Goal: Find specific page/section: Find specific page/section

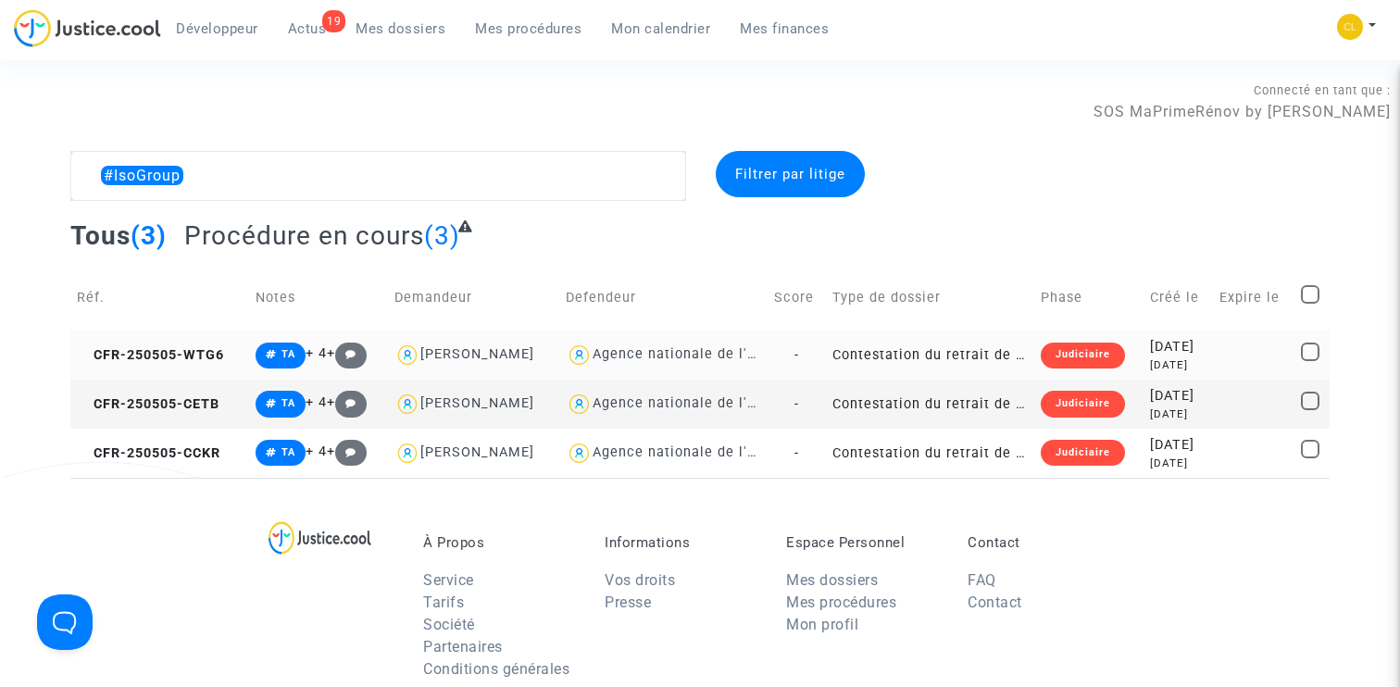
type textarea "#IsoGroup"
click at [177, 343] on td "CFR-250505-WTG6" at bounding box center [160, 354] width 180 height 49
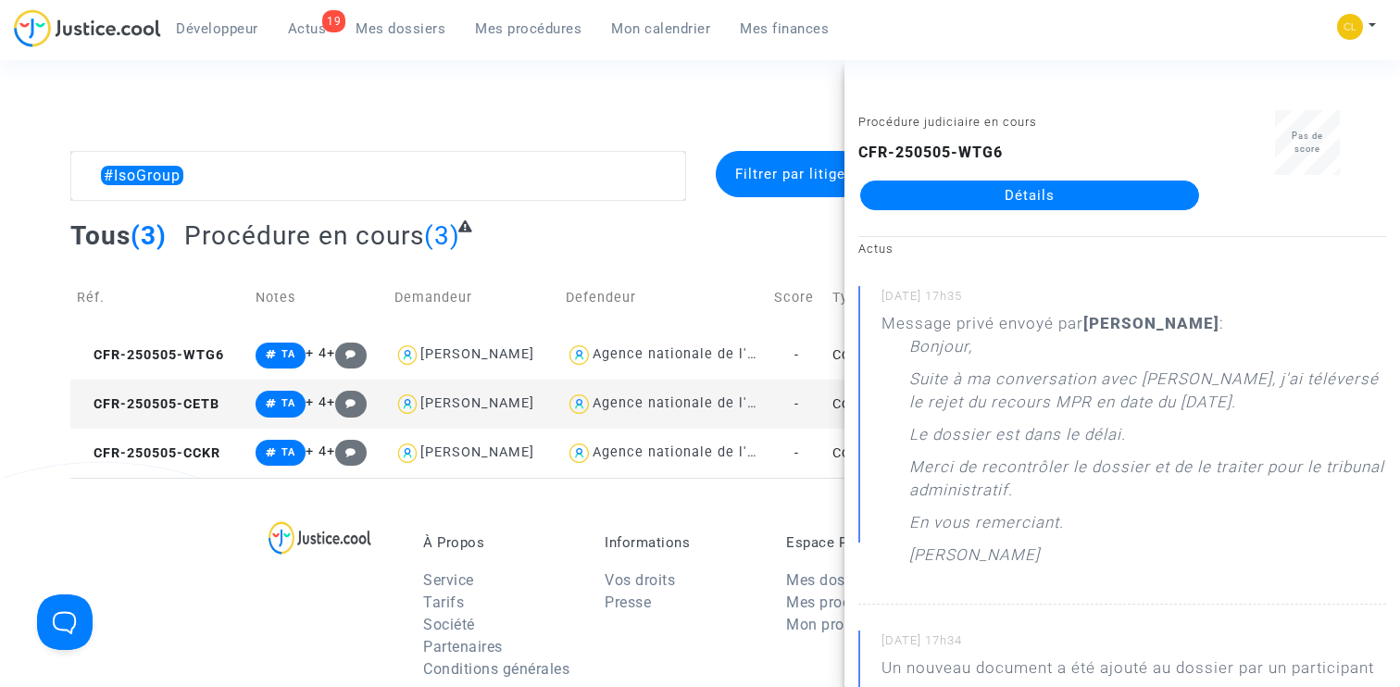
click at [1020, 196] on link "Détails" at bounding box center [1029, 196] width 339 height 30
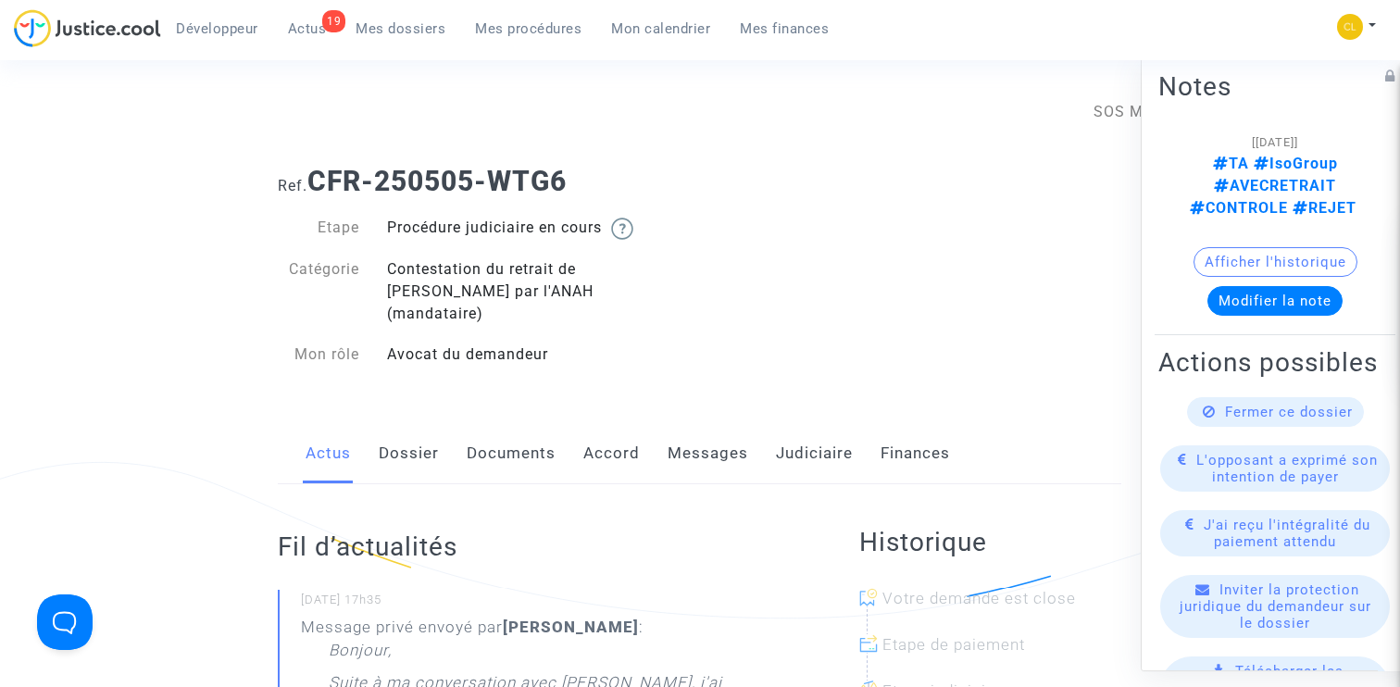
click at [428, 434] on link "Dossier" at bounding box center [409, 453] width 60 height 61
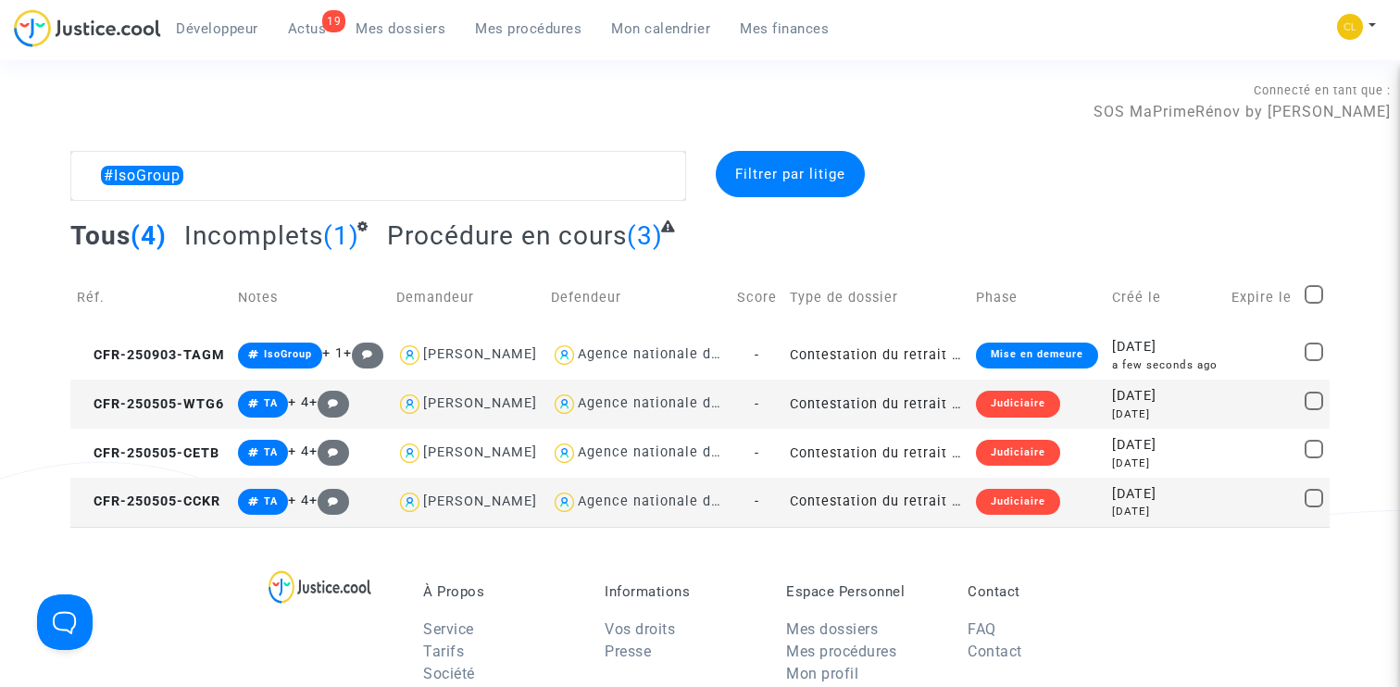
click at [268, 115] on div "Connecté en tant que : SOS MaPrimeRénov by [PERSON_NAME]" at bounding box center [695, 101] width 1390 height 44
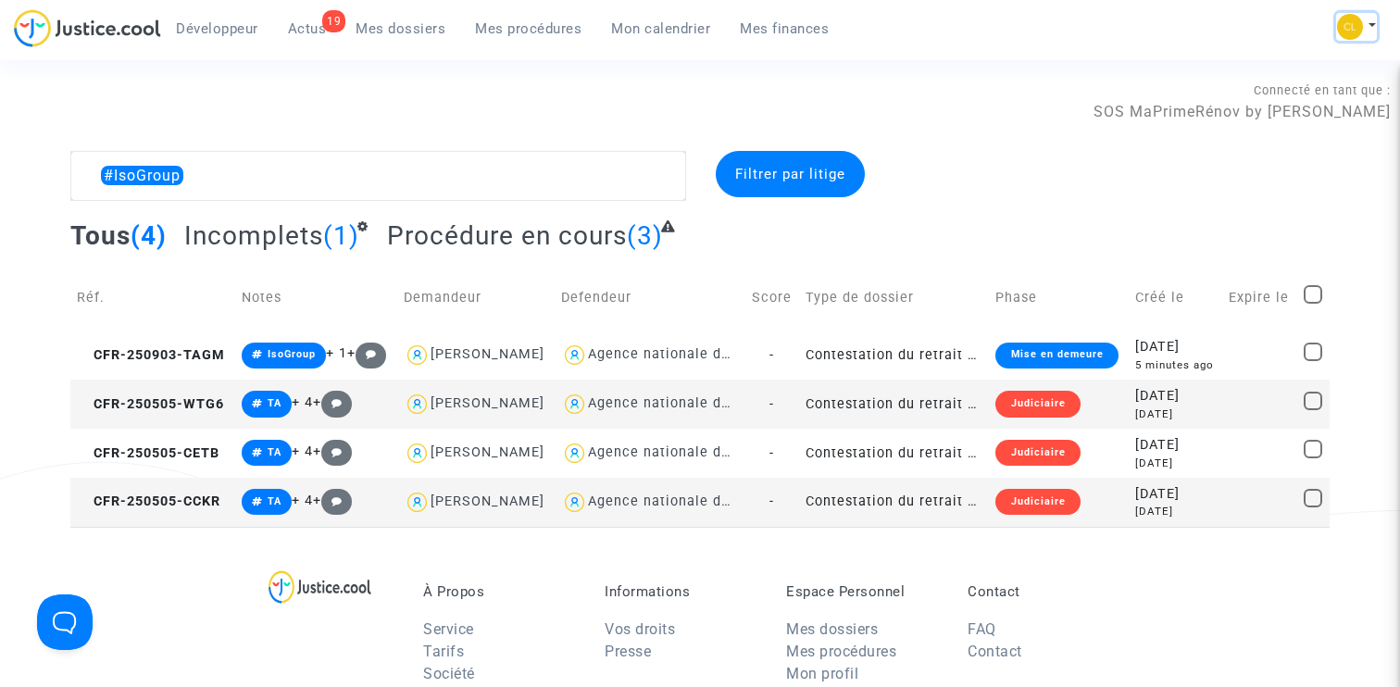
click at [1376, 24] on button at bounding box center [1356, 27] width 41 height 28
click at [1262, 89] on link "Changer de compte" at bounding box center [1282, 96] width 187 height 30
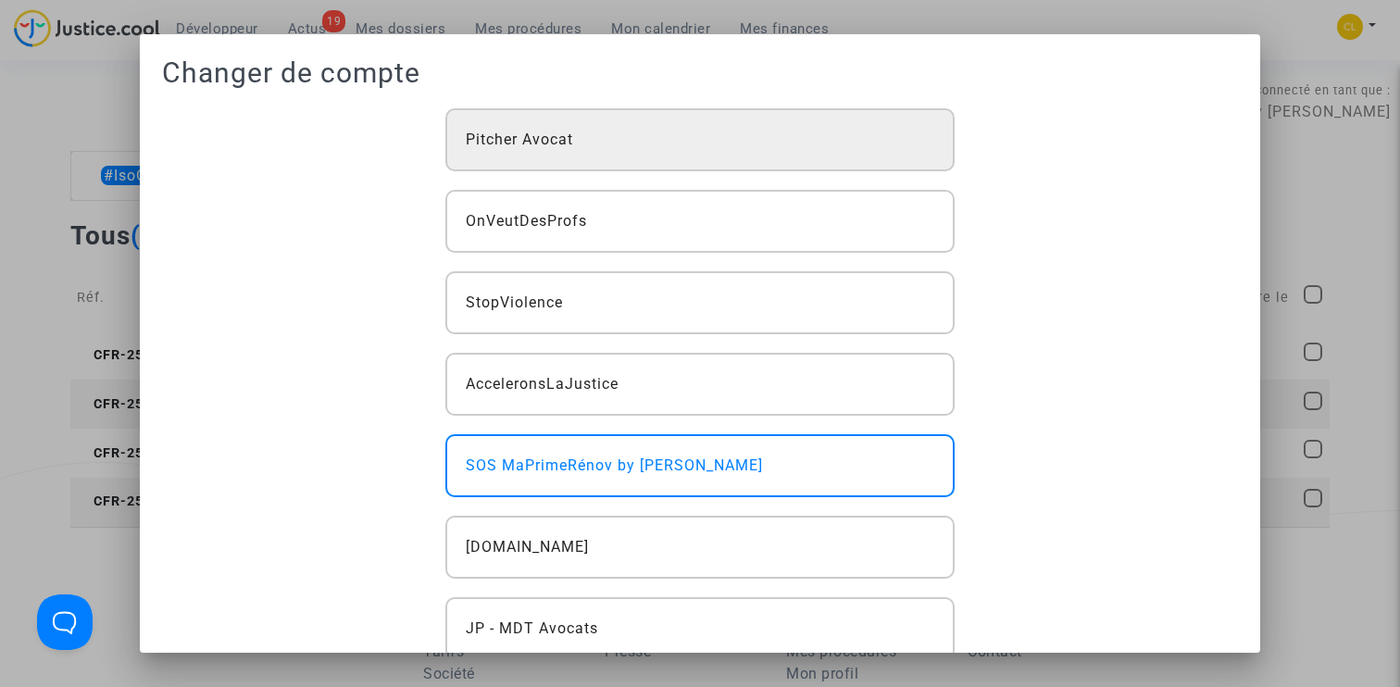
click at [661, 149] on div "Pitcher Avocat" at bounding box center [700, 139] width 510 height 63
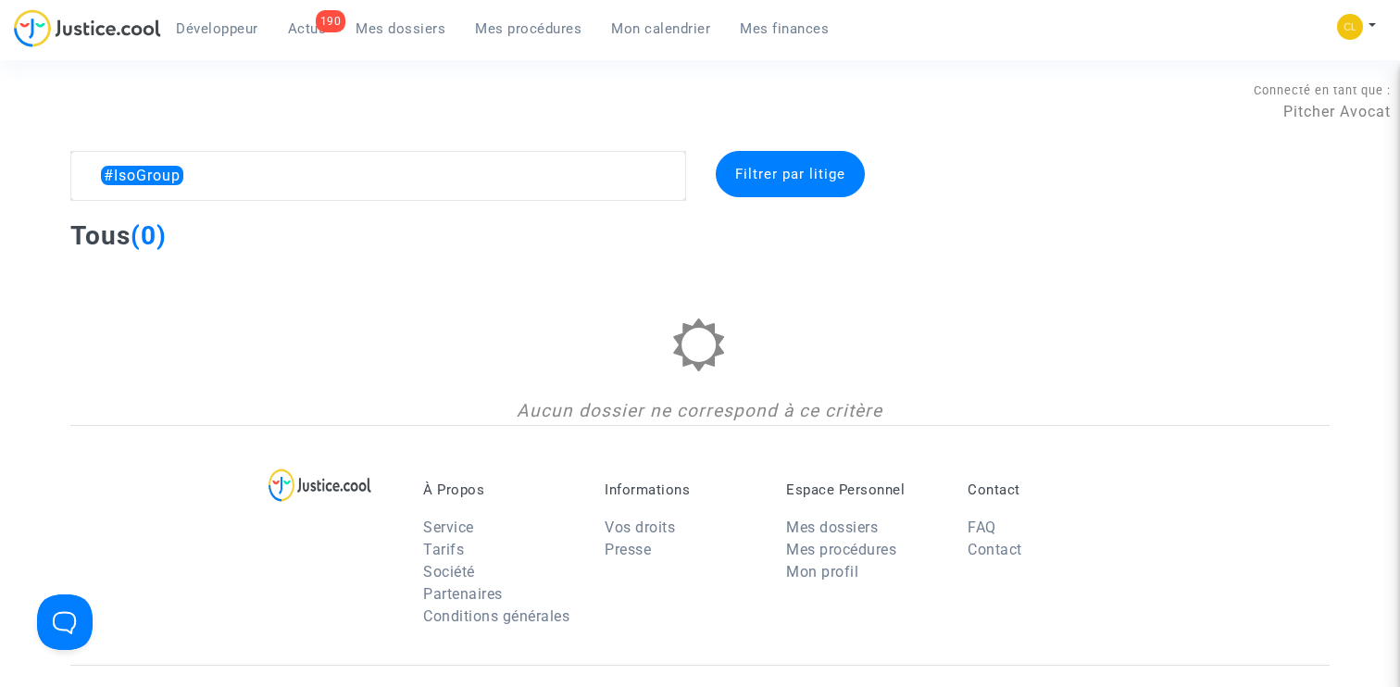
click at [232, 31] on span "Développeur" at bounding box center [217, 28] width 82 height 17
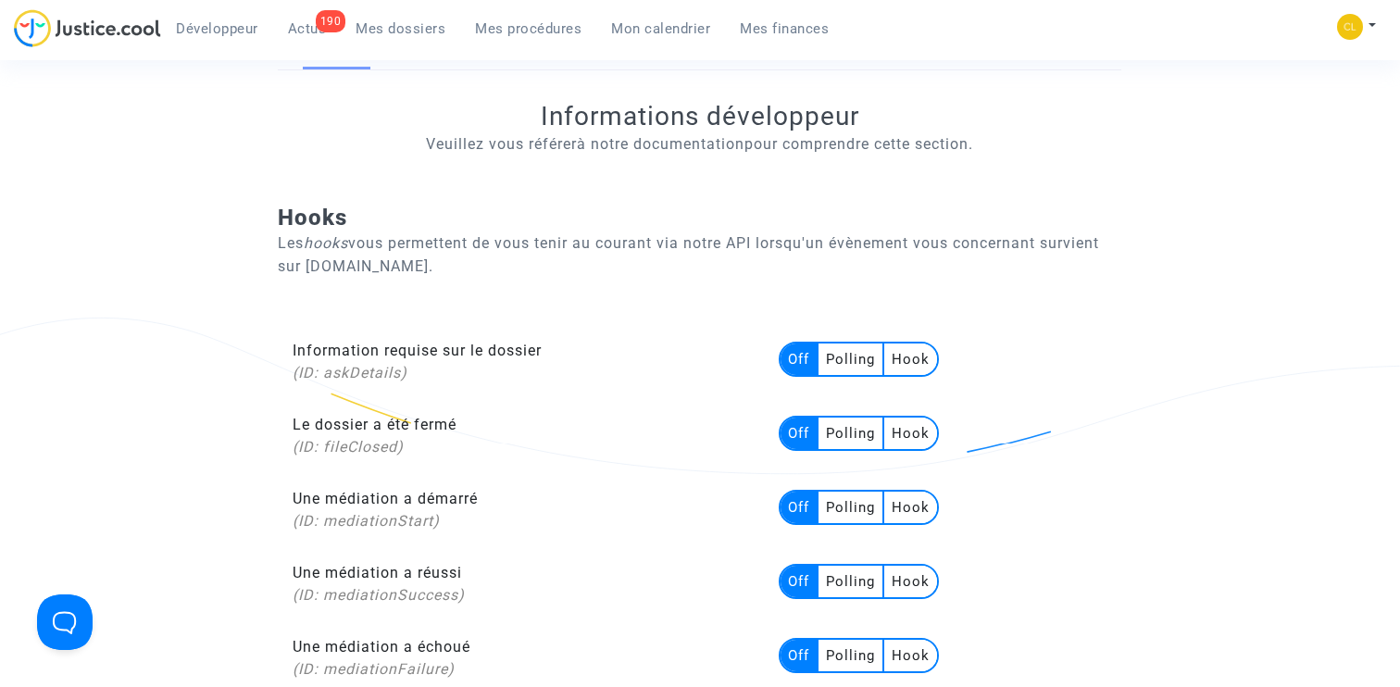
scroll to position [17, 0]
